Goal: Transaction & Acquisition: Purchase product/service

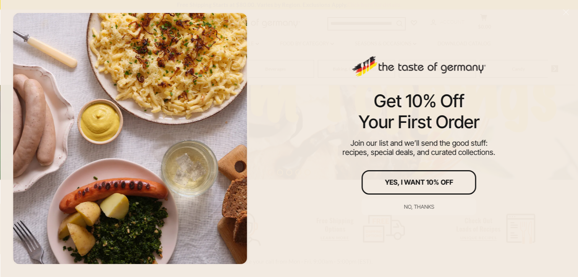
scroll to position [267, 0]
click at [405, 207] on div "No, thanks" at bounding box center [419, 206] width 30 height 5
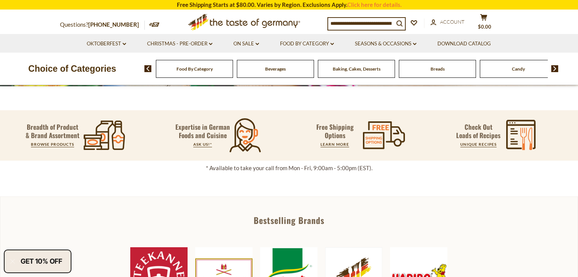
click at [340, 26] on input at bounding box center [361, 23] width 66 height 11
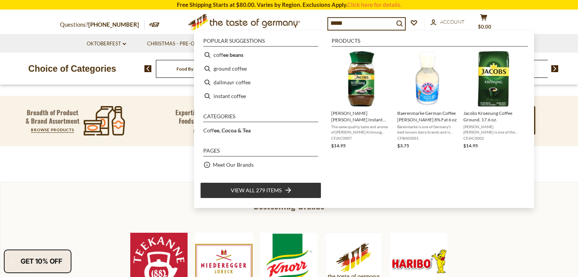
type input "******"
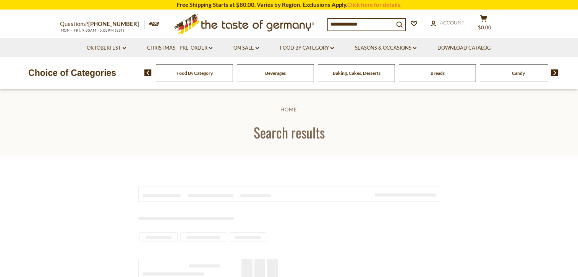
type input "******"
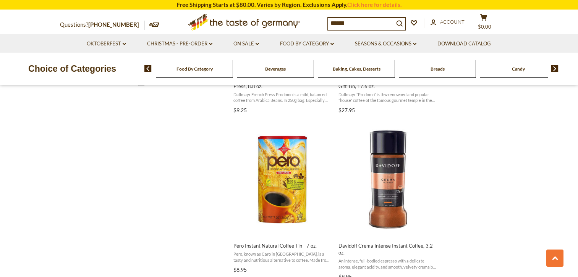
scroll to position [496, 0]
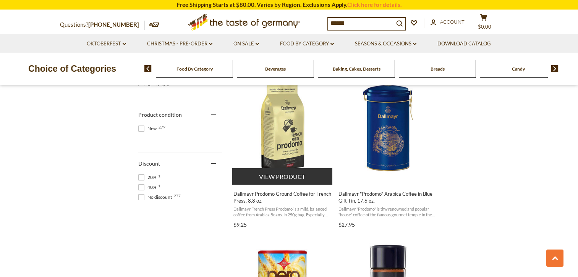
click at [277, 145] on img "Dallmayr Prodomo Ground Coffee for French Press, 8.8 oz." at bounding box center [282, 127] width 101 height 101
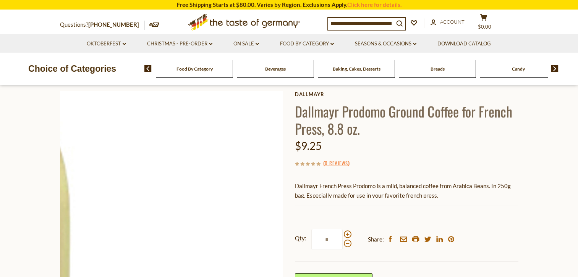
scroll to position [153, 0]
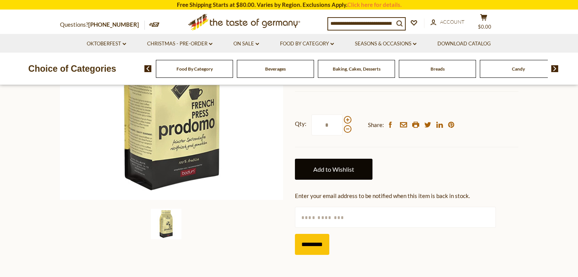
click at [345, 172] on link "Add to Wishlist" at bounding box center [334, 169] width 78 height 21
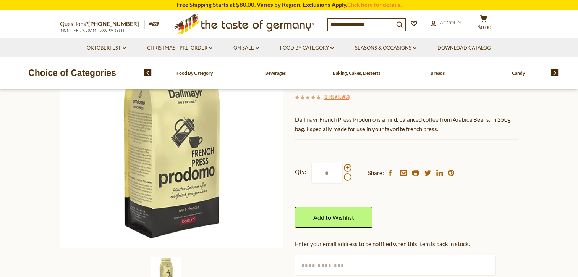
scroll to position [153, 0]
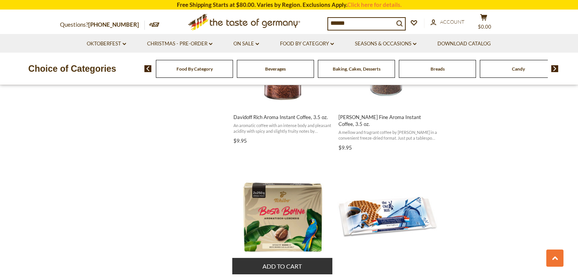
scroll to position [982, 0]
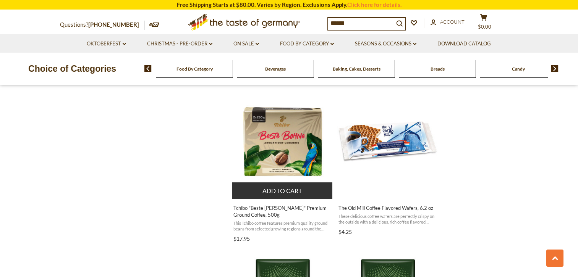
click at [246, 207] on span "Tchibo "Beste [PERSON_NAME]" Premium Ground Coffee, 500g" at bounding box center [282, 212] width 99 height 14
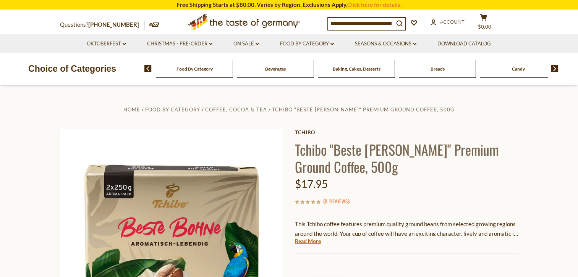
scroll to position [153, 0]
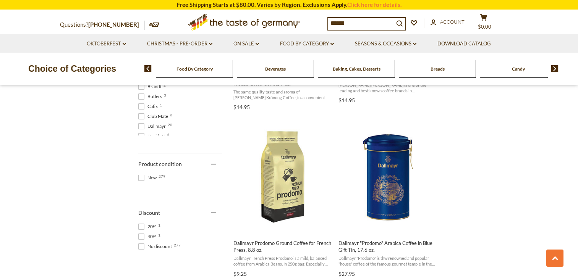
scroll to position [485, 0]
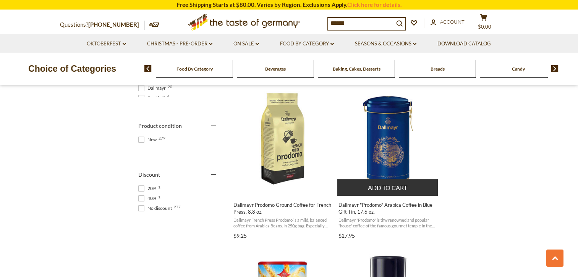
click at [394, 151] on img "Dallmayr" at bounding box center [387, 138] width 101 height 101
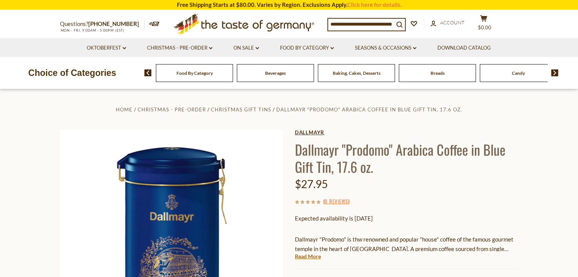
click at [302, 132] on link "Dallmayr" at bounding box center [406, 133] width 223 height 6
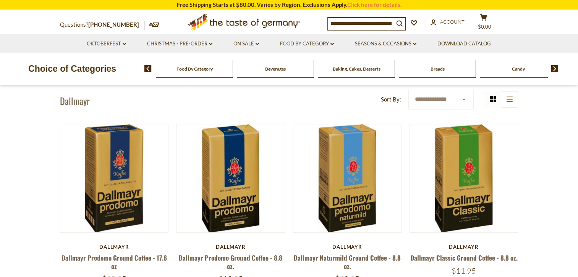
scroll to position [38, 0]
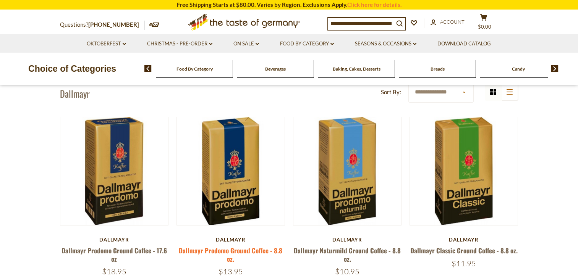
click at [223, 253] on link "Dallmayr Prodomo Ground Coffee - 8.8 oz." at bounding box center [231, 255] width 104 height 18
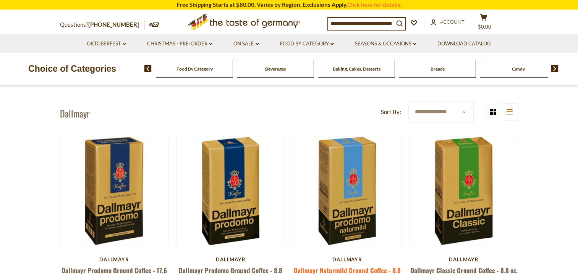
scroll to position [92, 0]
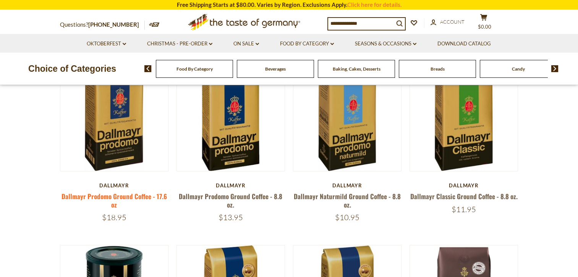
click at [87, 198] on link "Dallmayr Prodomo Ground Coffee - 17.6 oz" at bounding box center [114, 201] width 105 height 18
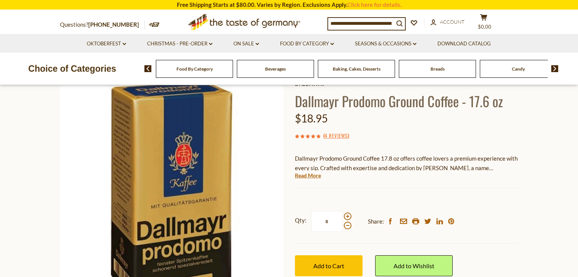
scroll to position [191, 0]
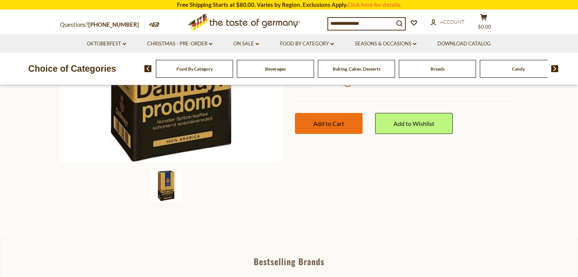
click at [311, 129] on button "Add to Cart" at bounding box center [329, 123] width 68 height 21
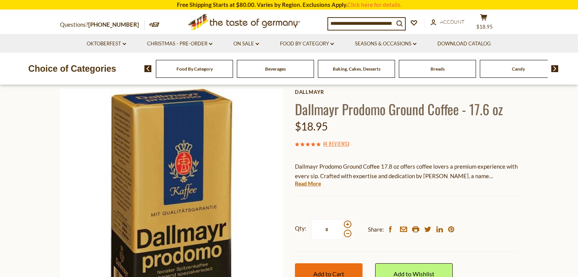
scroll to position [76, 0]
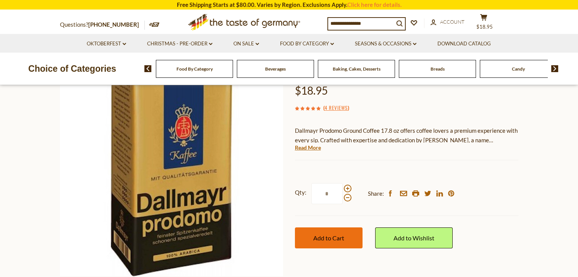
click at [321, 236] on span "Add to Cart" at bounding box center [328, 238] width 31 height 7
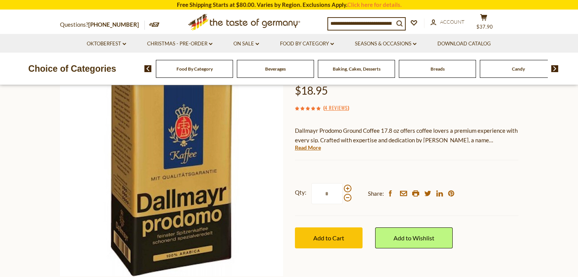
click at [555, 68] on img at bounding box center [554, 68] width 7 height 7
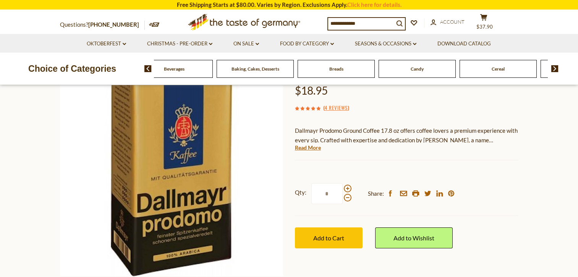
click at [555, 68] on img at bounding box center [554, 68] width 7 height 7
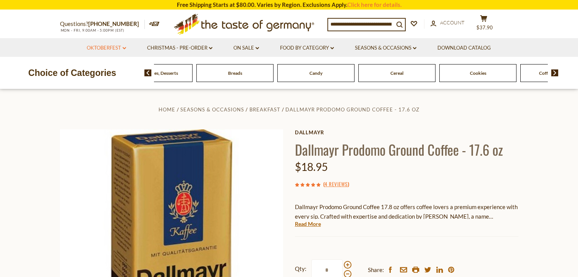
click at [96, 47] on link "Oktoberfest dropdown_arrow" at bounding box center [106, 48] width 39 height 8
click at [97, 79] on link "Oktoberfest Foods" at bounding box center [106, 81] width 47 height 7
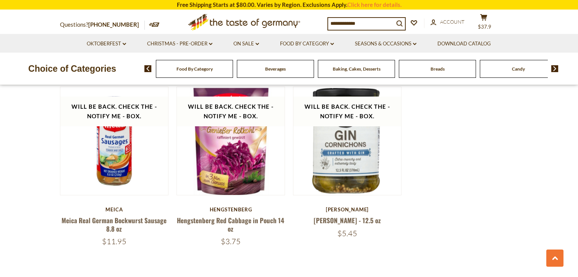
scroll to position [1146, 0]
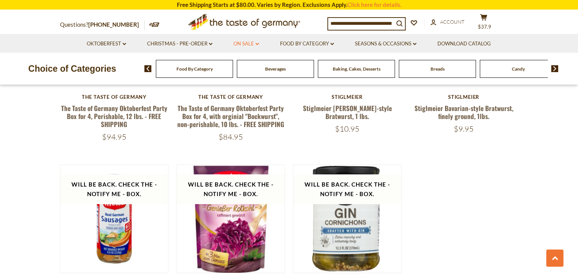
click at [243, 43] on link "On Sale dropdown_arrow" at bounding box center [246, 44] width 26 height 8
click at [241, 63] on link "All On Sale" at bounding box center [243, 63] width 28 height 7
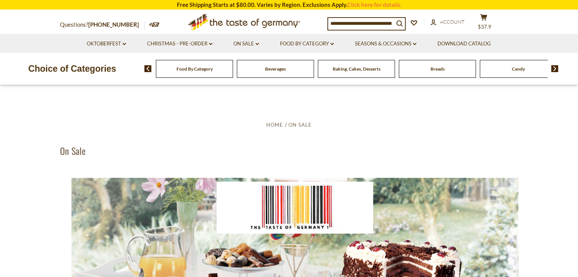
scroll to position [153, 0]
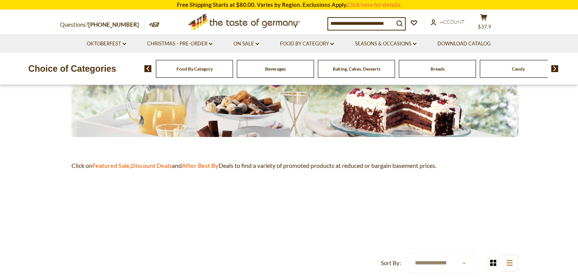
click at [217, 23] on icon ".st0{fill:#EDD300;} .st1{fill:#D33E21;}" at bounding box center [244, 22] width 143 height 24
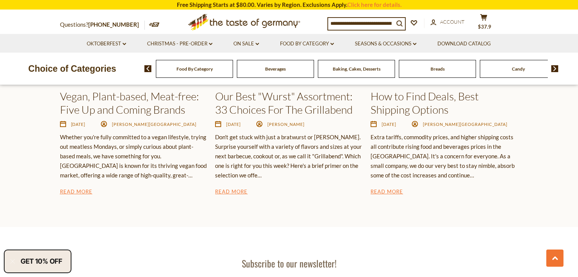
scroll to position [1070, 0]
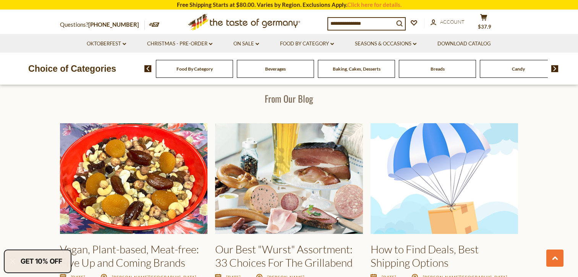
click at [554, 70] on img at bounding box center [554, 68] width 7 height 7
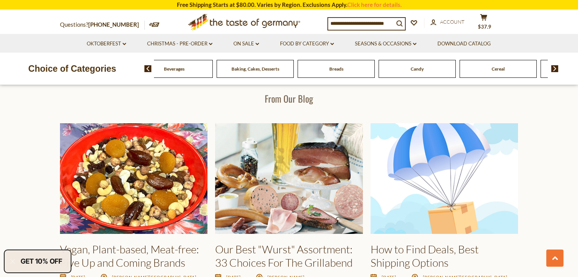
click at [554, 70] on img at bounding box center [554, 68] width 7 height 7
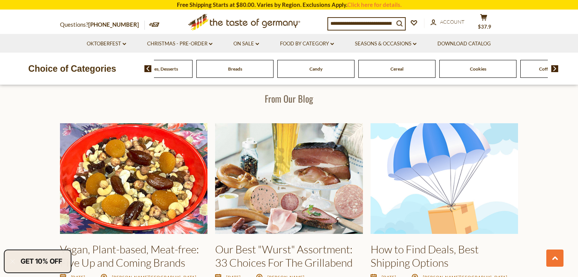
click at [329, 24] on input at bounding box center [361, 23] width 66 height 11
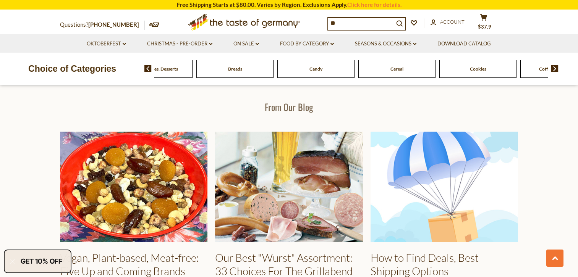
scroll to position [1085, 0]
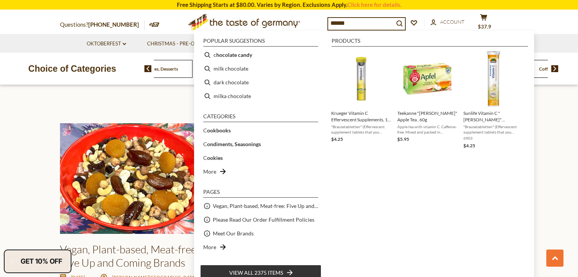
type input "*******"
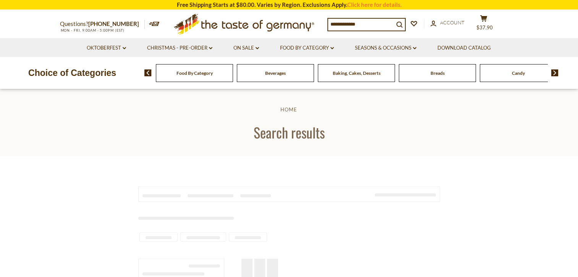
type input "*******"
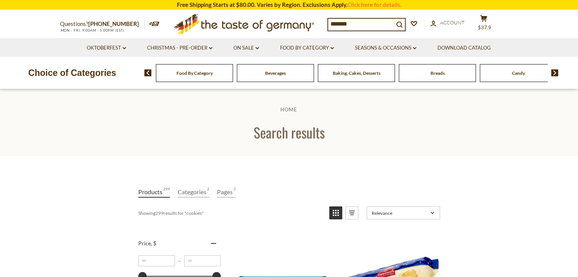
click at [195, 196] on link "Categories 2" at bounding box center [194, 192] width 32 height 11
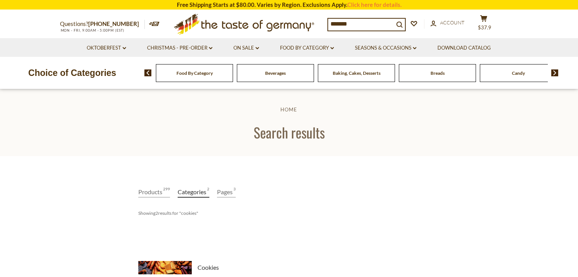
click at [154, 194] on link "Products 299" at bounding box center [154, 192] width 32 height 11
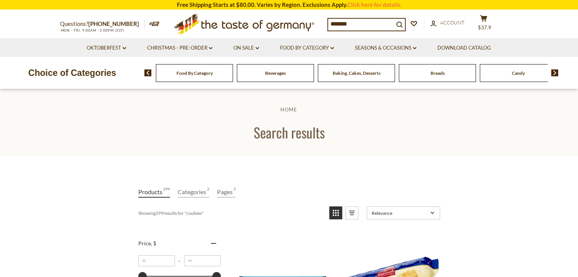
click at [349, 215] on icon "View list mode" at bounding box center [352, 213] width 12 height 12
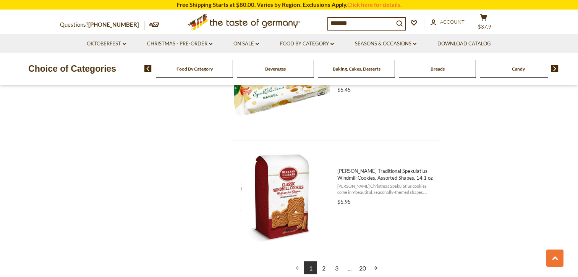
scroll to position [1795, 0]
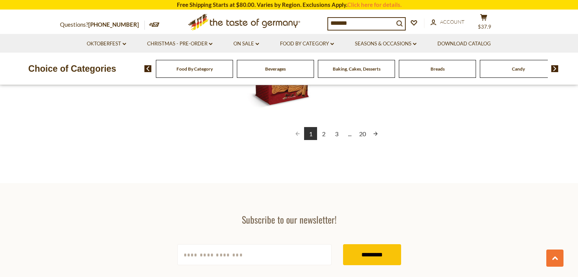
click at [325, 131] on link "2" at bounding box center [323, 133] width 13 height 13
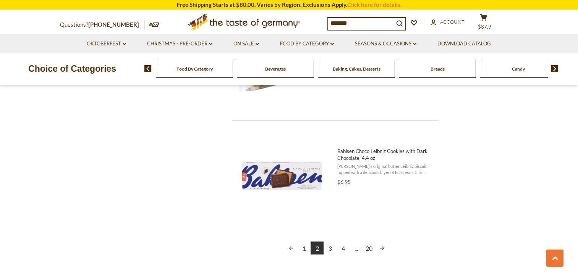
scroll to position [1834, 0]
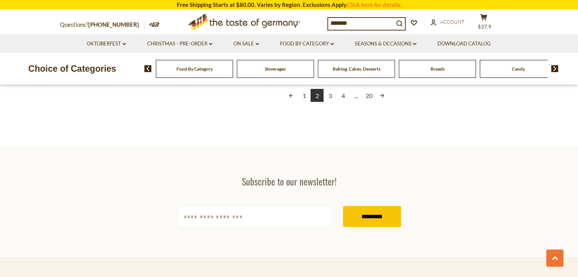
click at [327, 94] on link "3" at bounding box center [330, 95] width 13 height 13
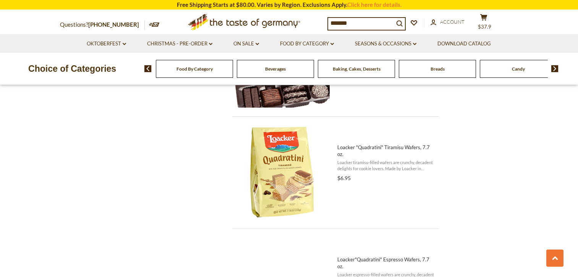
scroll to position [1681, 0]
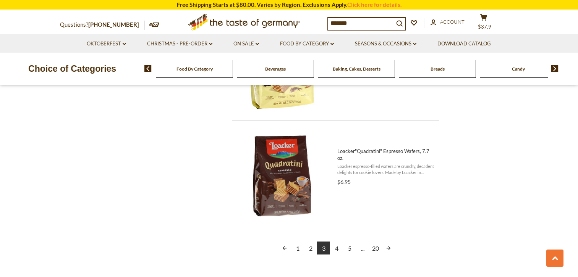
click at [336, 246] on link "4" at bounding box center [336, 248] width 13 height 13
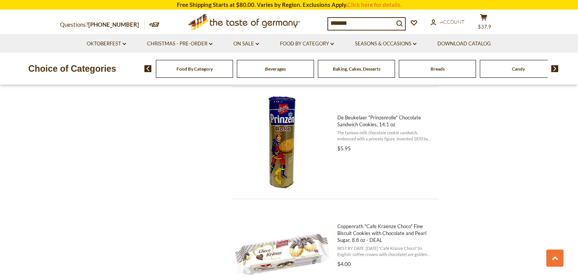
scroll to position [1757, 0]
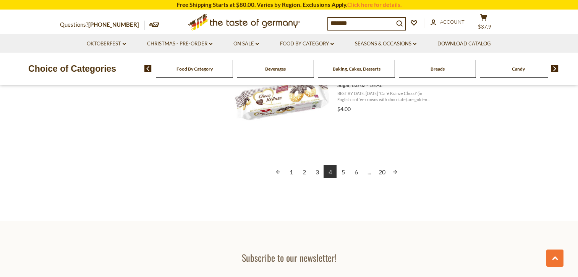
click at [343, 171] on link "5" at bounding box center [343, 171] width 13 height 13
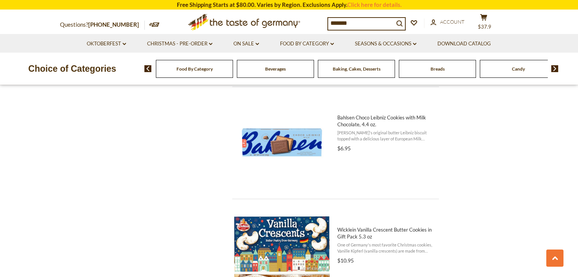
scroll to position [1681, 0]
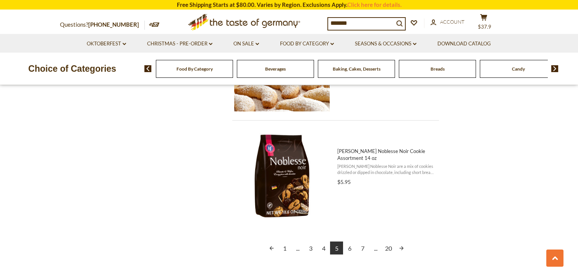
click at [347, 248] on link "6" at bounding box center [349, 248] width 13 height 13
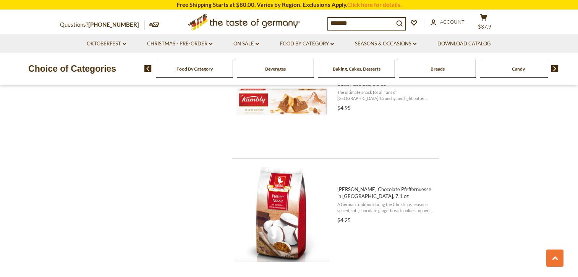
scroll to position [1681, 0]
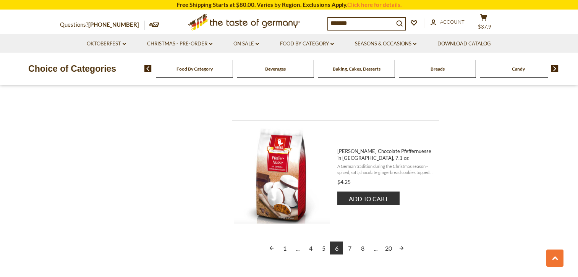
click at [365, 194] on button "Add to cart" at bounding box center [368, 199] width 62 height 14
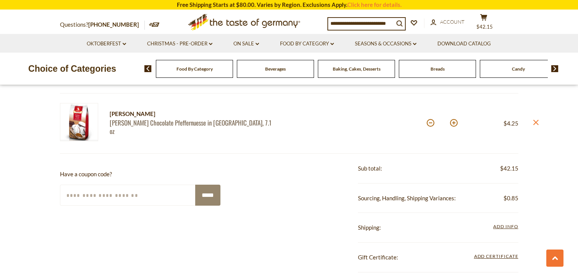
scroll to position [306, 0]
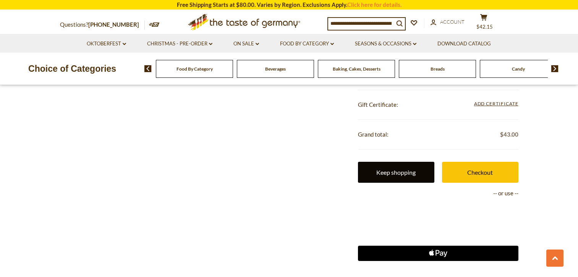
click at [374, 176] on link "Keep shopping" at bounding box center [396, 172] width 76 height 21
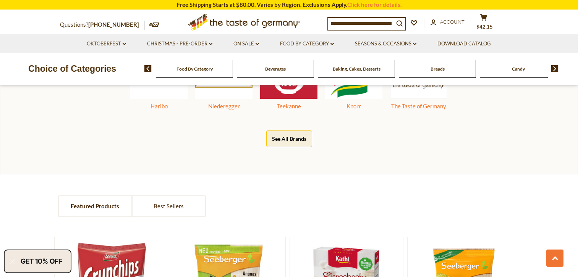
scroll to position [650, 0]
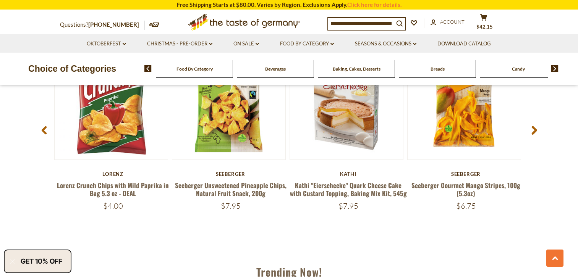
click at [233, 73] on div "Baking, Cakes, Desserts" at bounding box center [194, 69] width 77 height 18
click at [233, 72] on div "Baking, Cakes, Desserts" at bounding box center [194, 69] width 77 height 18
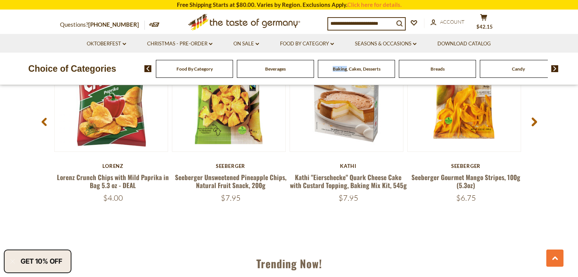
click at [233, 73] on div "Baking, Cakes, Desserts" at bounding box center [194, 69] width 77 height 18
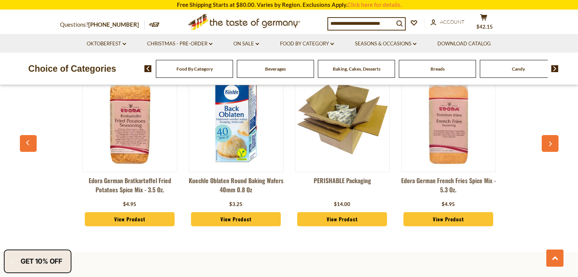
scroll to position [879, 0]
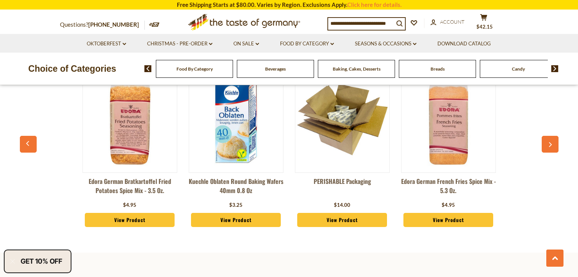
click at [546, 139] on button "button" at bounding box center [550, 144] width 17 height 17
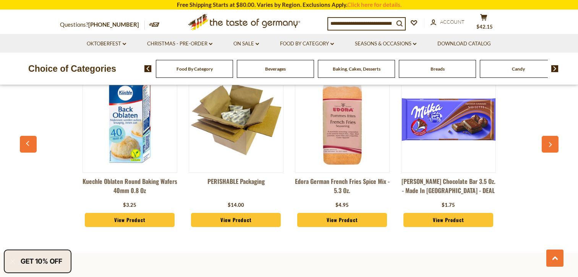
click at [545, 139] on button "button" at bounding box center [550, 144] width 17 height 17
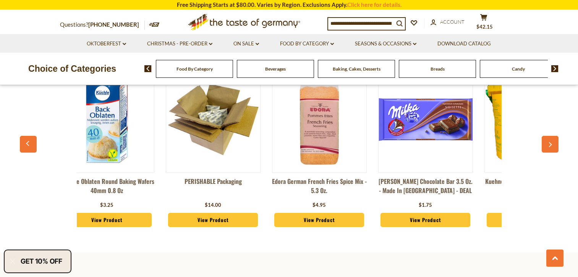
scroll to position [0, 212]
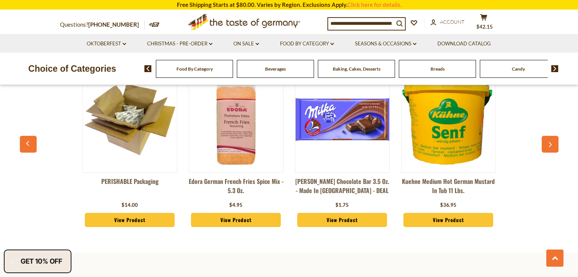
click at [542, 138] on button "button" at bounding box center [550, 144] width 17 height 17
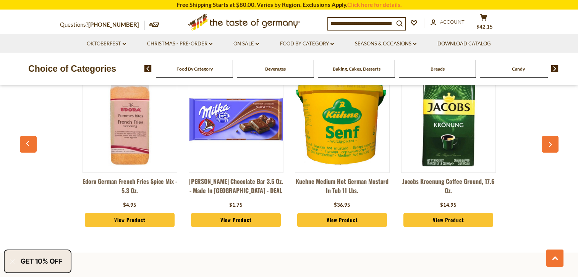
click at [542, 138] on button "button" at bounding box center [550, 144] width 17 height 17
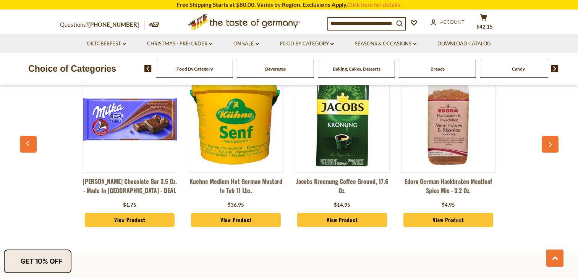
click at [542, 138] on button "button" at bounding box center [550, 144] width 17 height 17
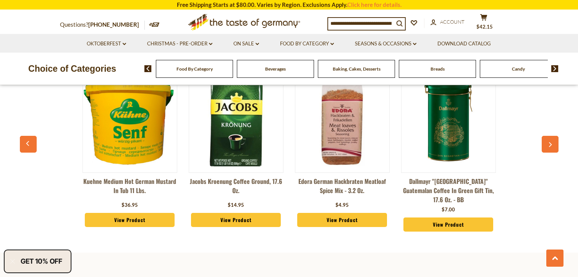
click at [541, 138] on div "Edora German Bratkartoffel Fried Potatoes Spice Mix - 3.5 oz. $4.95 View Produc…" at bounding box center [289, 151] width 531 height 189
click at [354, 24] on input at bounding box center [361, 23] width 66 height 11
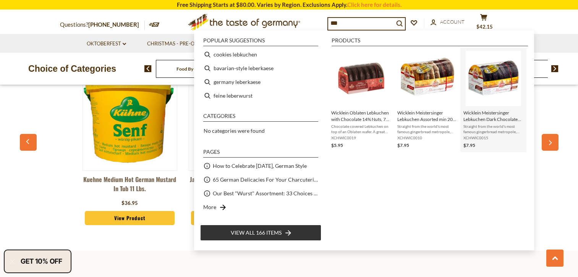
scroll to position [879, 0]
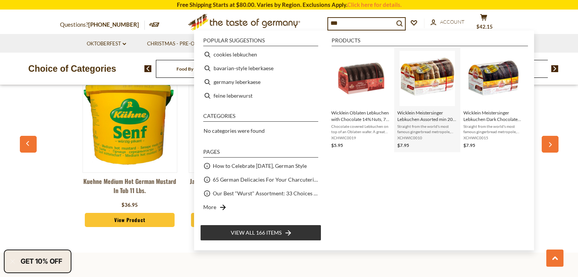
type input "***"
click at [429, 116] on span "Wicklein Meistersinger Lebkuchen Assorted min 20% Nuts 7oz" at bounding box center [427, 116] width 60 height 13
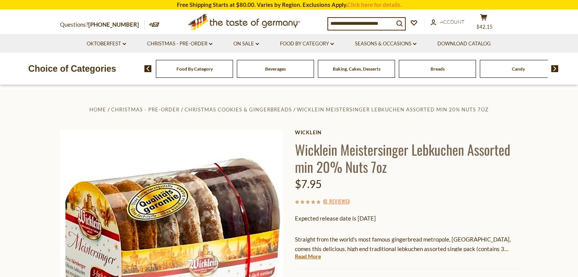
scroll to position [115, 0]
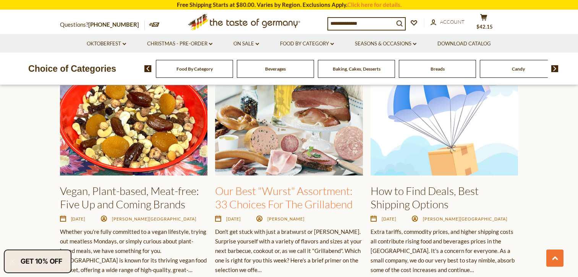
scroll to position [1140, 0]
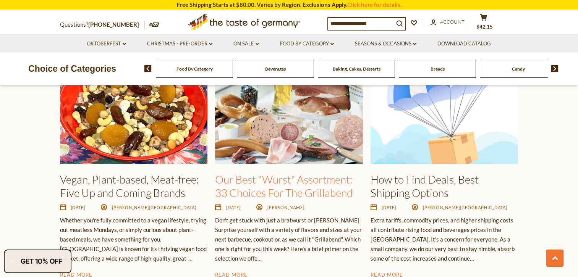
click at [264, 189] on link "Our Best "Wurst" Assortment: 33 Choices For The Grillabend" at bounding box center [284, 186] width 138 height 26
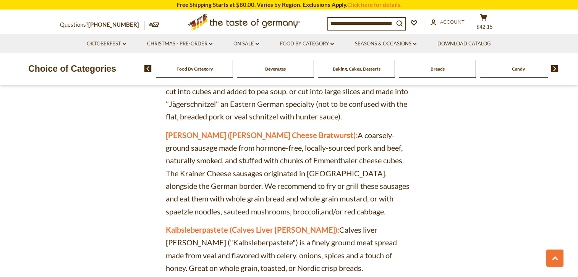
scroll to position [1948, 0]
